Goal: Find specific page/section: Find specific page/section

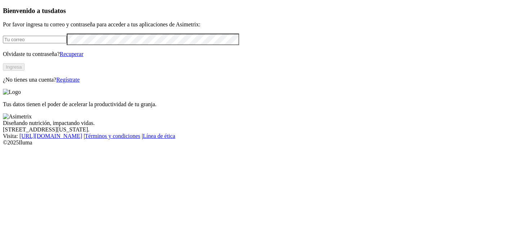
type input "[PERSON_NAME][EMAIL_ADDRESS][PERSON_NAME][DOMAIN_NAME]"
click at [25, 71] on button "Ingresa" at bounding box center [14, 67] width 22 height 8
